Goal: Navigation & Orientation: Find specific page/section

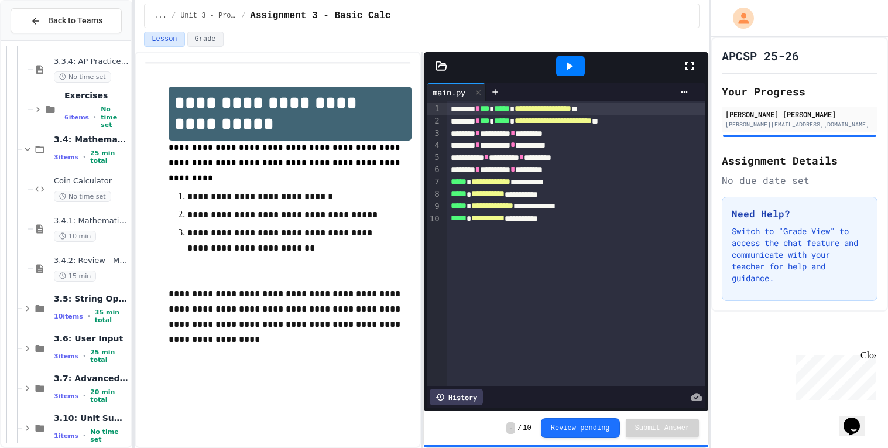
scroll to position [1807, 0]
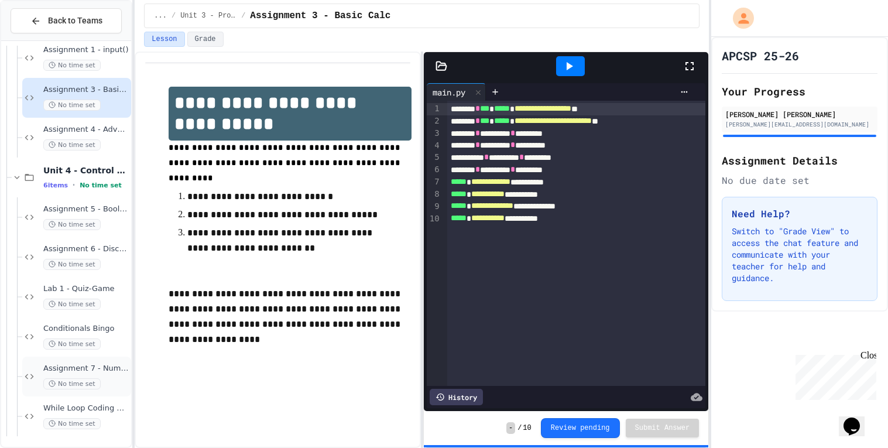
click at [95, 379] on div "No time set" at bounding box center [85, 383] width 85 height 11
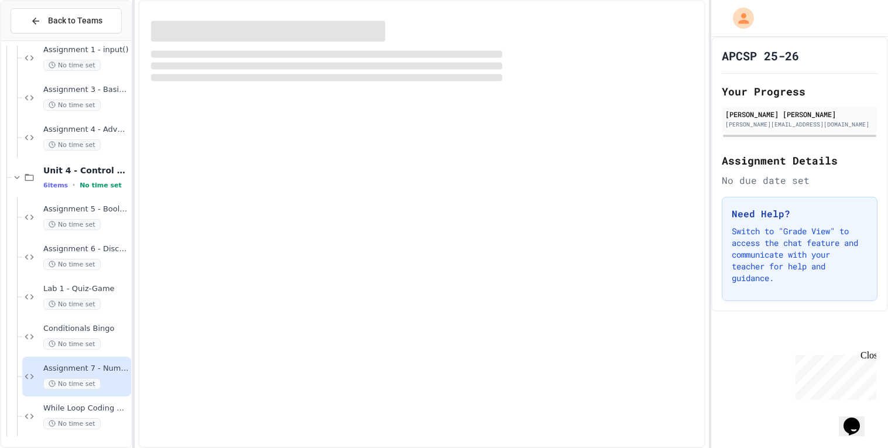
scroll to position [1793, 0]
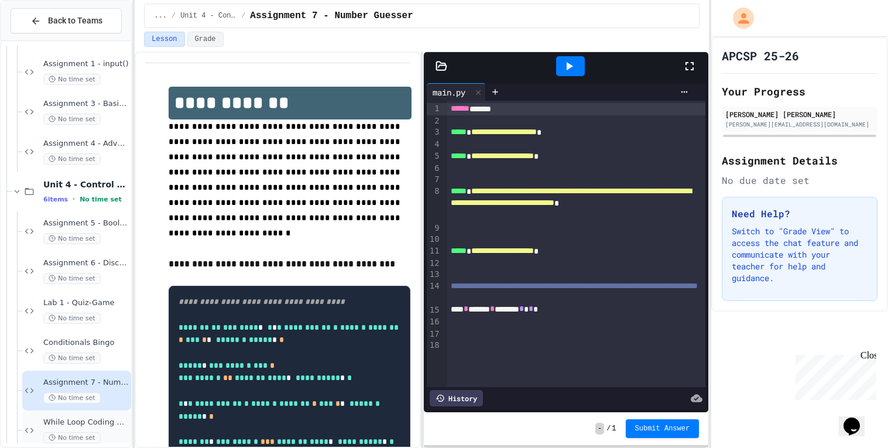
click at [104, 427] on div "While Loop Coding Challenges (In-Class) No time set" at bounding box center [85, 431] width 85 height 26
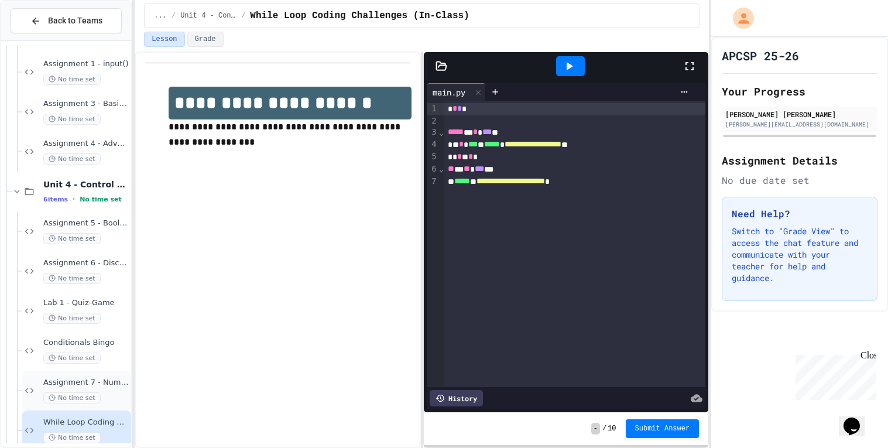
click at [110, 392] on div "No time set" at bounding box center [85, 397] width 85 height 11
